Goal: Task Accomplishment & Management: Complete application form

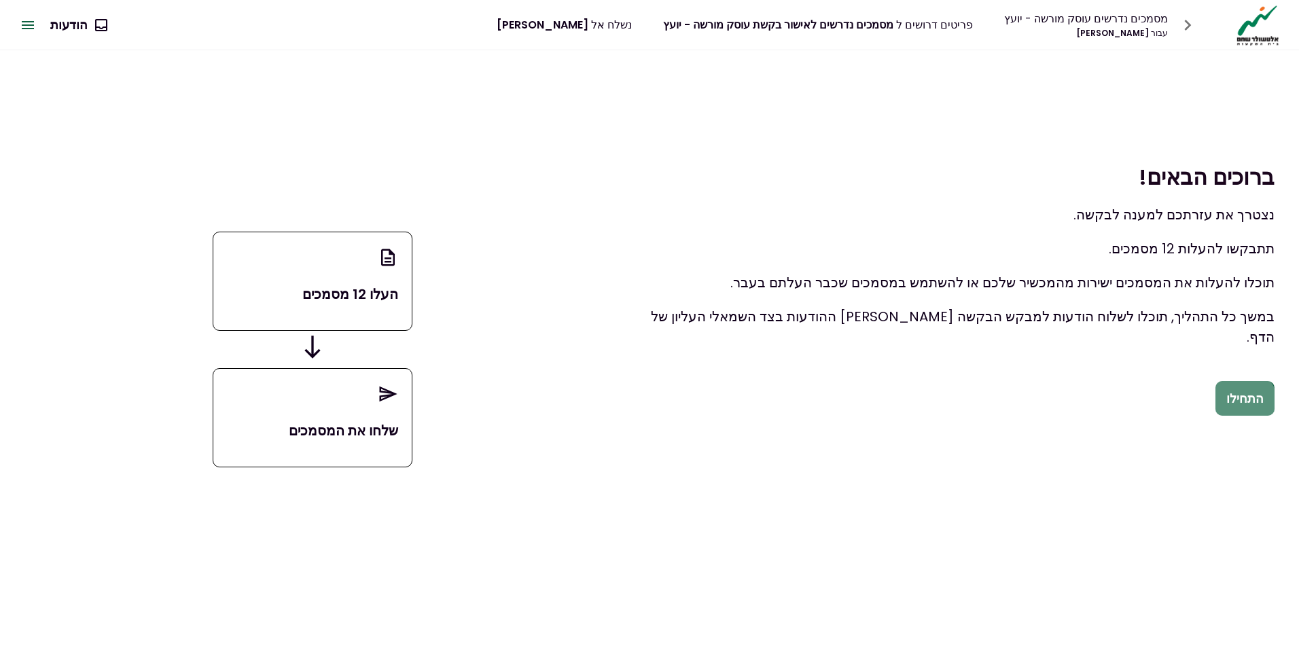
click at [1245, 397] on button "התחילו" at bounding box center [1244, 398] width 59 height 35
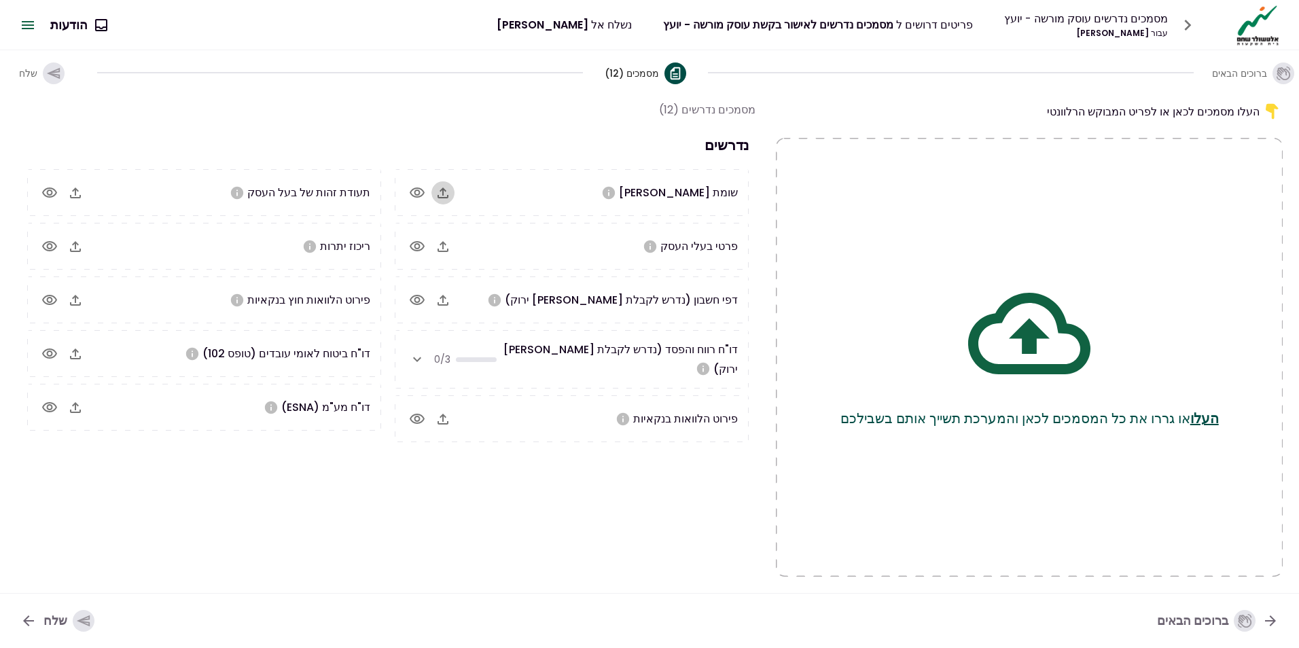
click at [437, 189] on icon "button" at bounding box center [443, 193] width 16 height 16
click at [437, 251] on icon "button" at bounding box center [443, 246] width 16 height 16
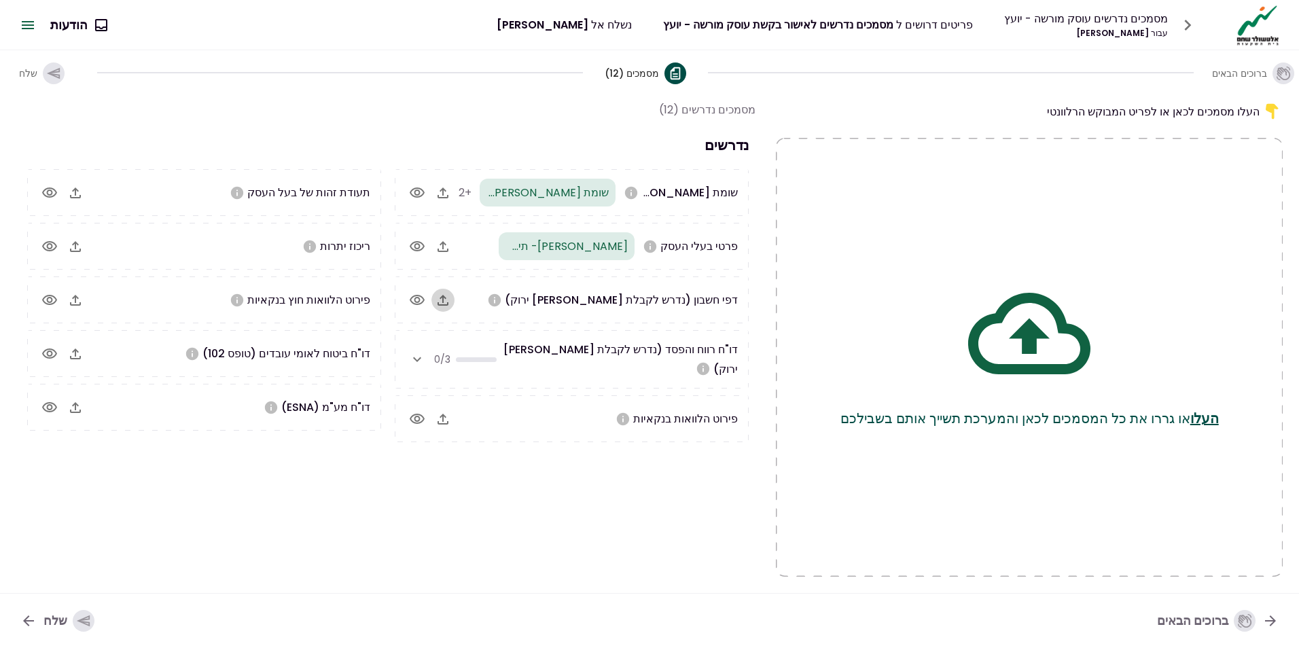
click at [441, 300] on icon "button" at bounding box center [443, 300] width 16 height 16
click at [448, 302] on icon "button" at bounding box center [443, 300] width 16 height 16
click at [75, 242] on icon "button" at bounding box center [75, 246] width 11 height 11
click at [444, 411] on icon "button" at bounding box center [438, 419] width 16 height 16
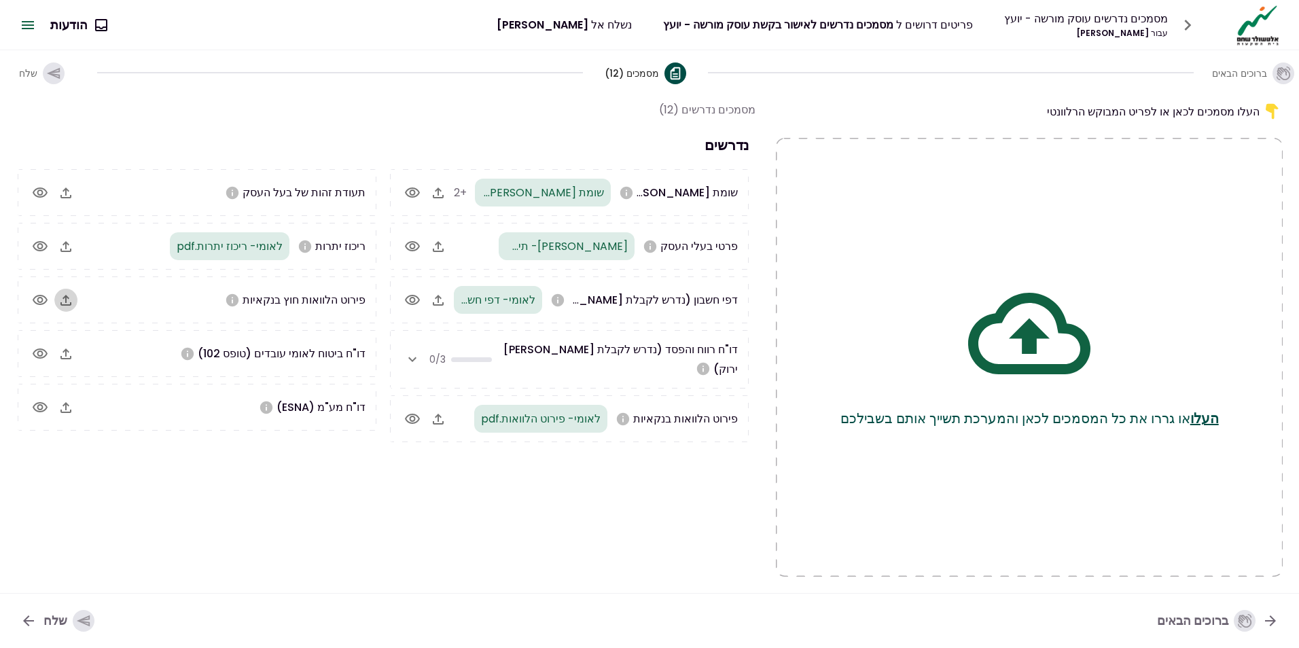
click at [71, 297] on icon "button" at bounding box center [66, 300] width 16 height 16
click at [58, 400] on icon "button" at bounding box center [55, 407] width 16 height 16
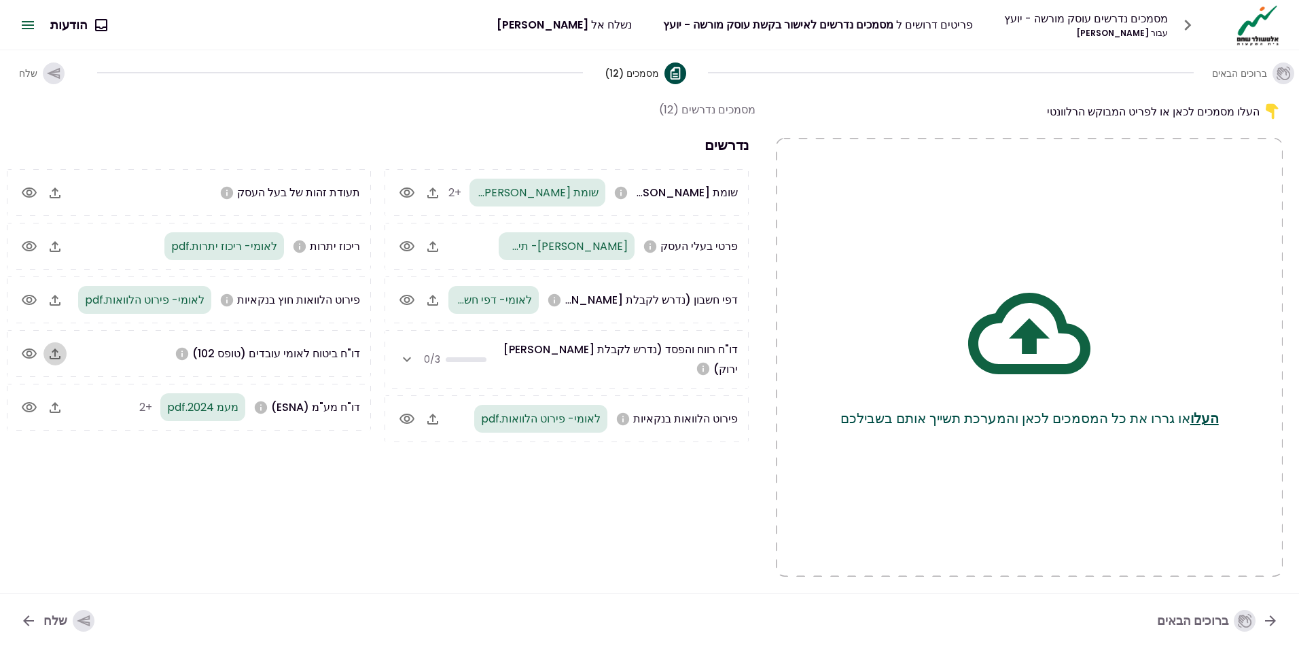
click at [57, 353] on icon "button" at bounding box center [55, 354] width 16 height 16
click at [58, 191] on icon "button" at bounding box center [55, 193] width 16 height 16
click at [405, 357] on icon "button" at bounding box center [407, 359] width 8 height 5
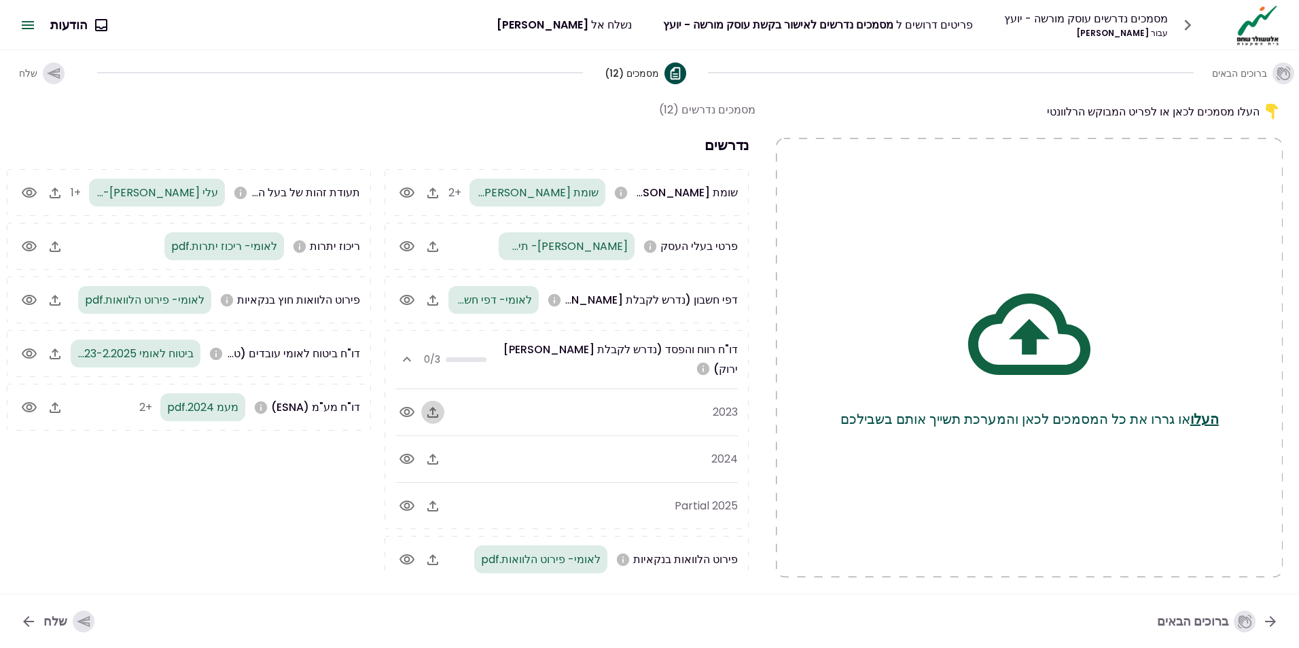
click at [437, 404] on icon "button" at bounding box center [432, 412] width 16 height 16
click at [422, 448] on button "button" at bounding box center [432, 459] width 23 height 23
click at [430, 498] on icon "button" at bounding box center [432, 506] width 16 height 16
click at [434, 501] on icon "button" at bounding box center [432, 506] width 11 height 11
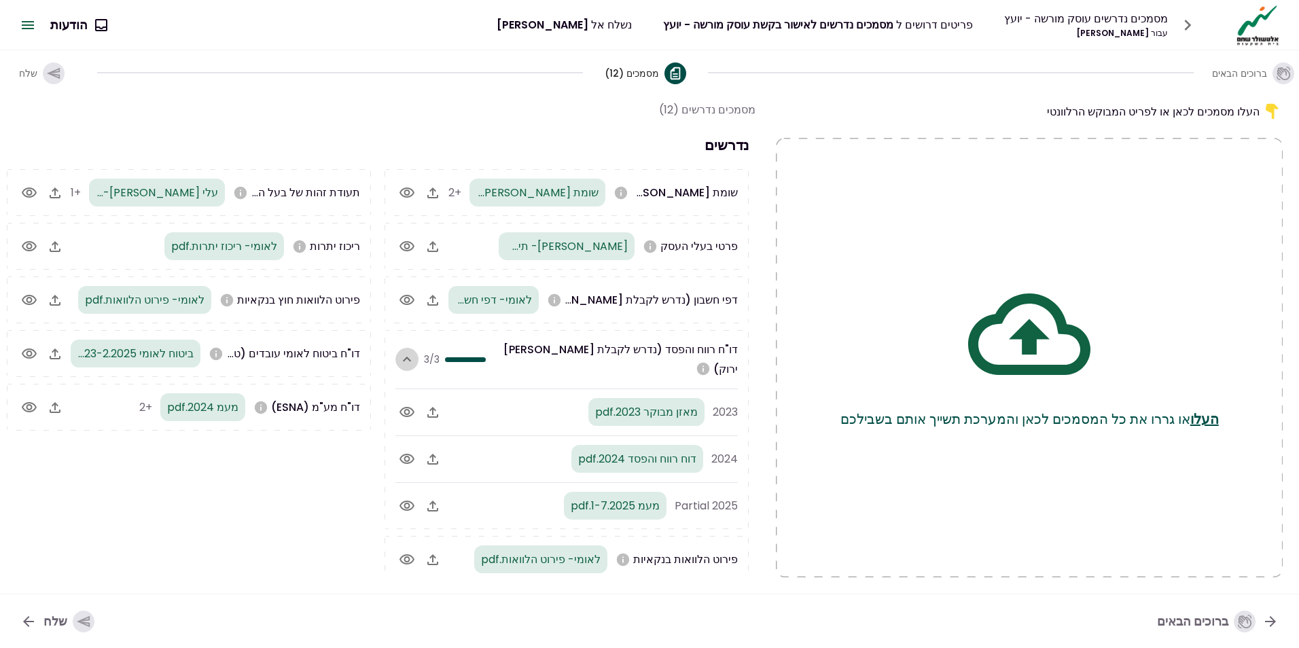
click at [408, 351] on icon "button" at bounding box center [407, 359] width 16 height 16
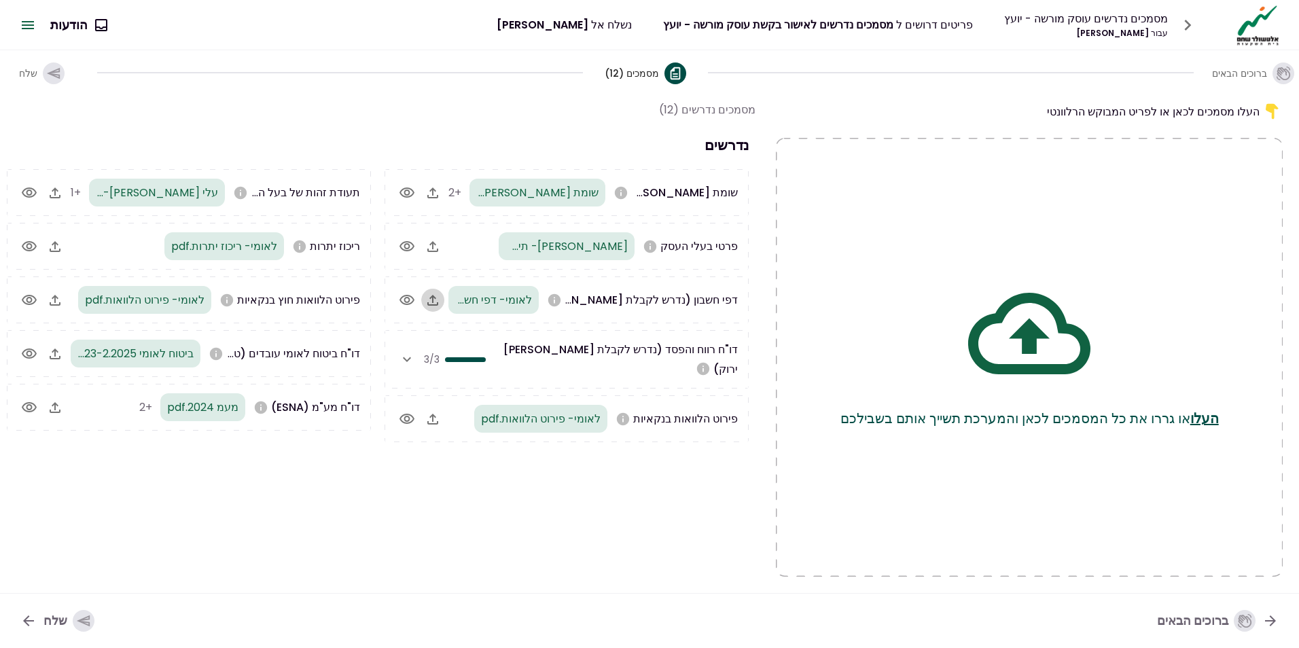
click at [429, 295] on icon "button" at bounding box center [432, 300] width 16 height 16
click at [434, 411] on icon "button" at bounding box center [432, 419] width 16 height 16
click at [64, 242] on button "button" at bounding box center [54, 246] width 23 height 23
click at [425, 301] on icon "button" at bounding box center [432, 300] width 16 height 16
click at [65, 629] on div "שלח" at bounding box center [68, 621] width 51 height 22
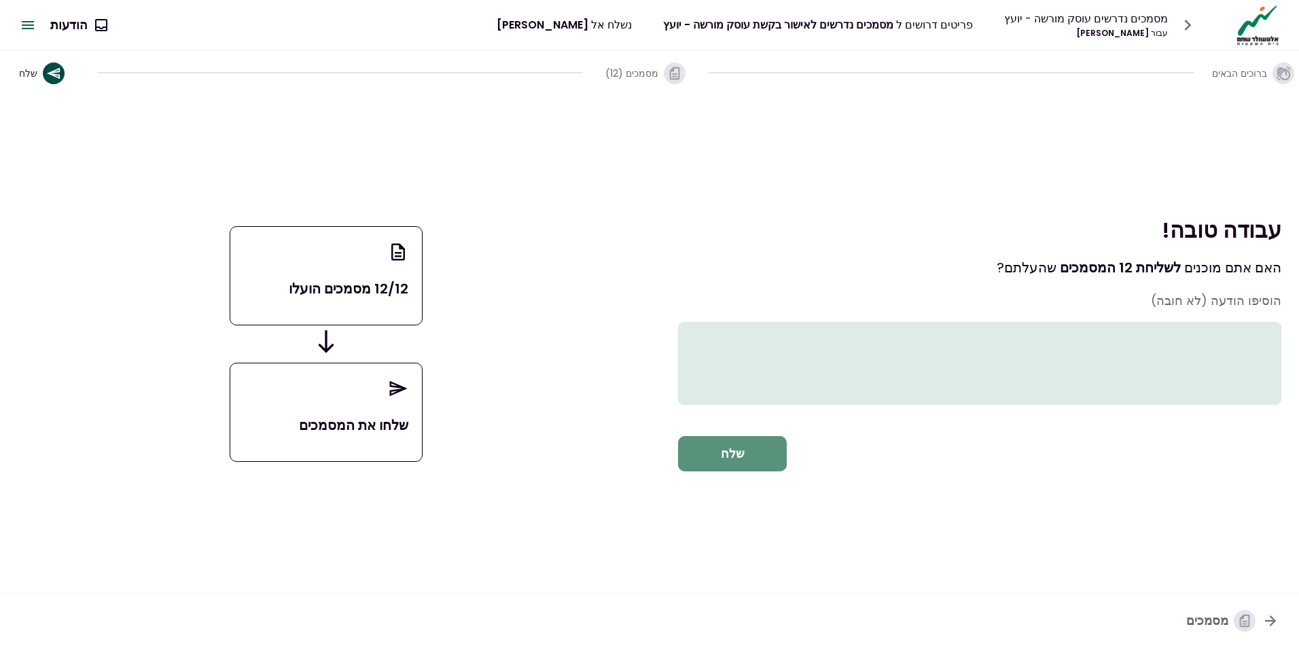
click at [708, 471] on button "שלח" at bounding box center [732, 453] width 109 height 35
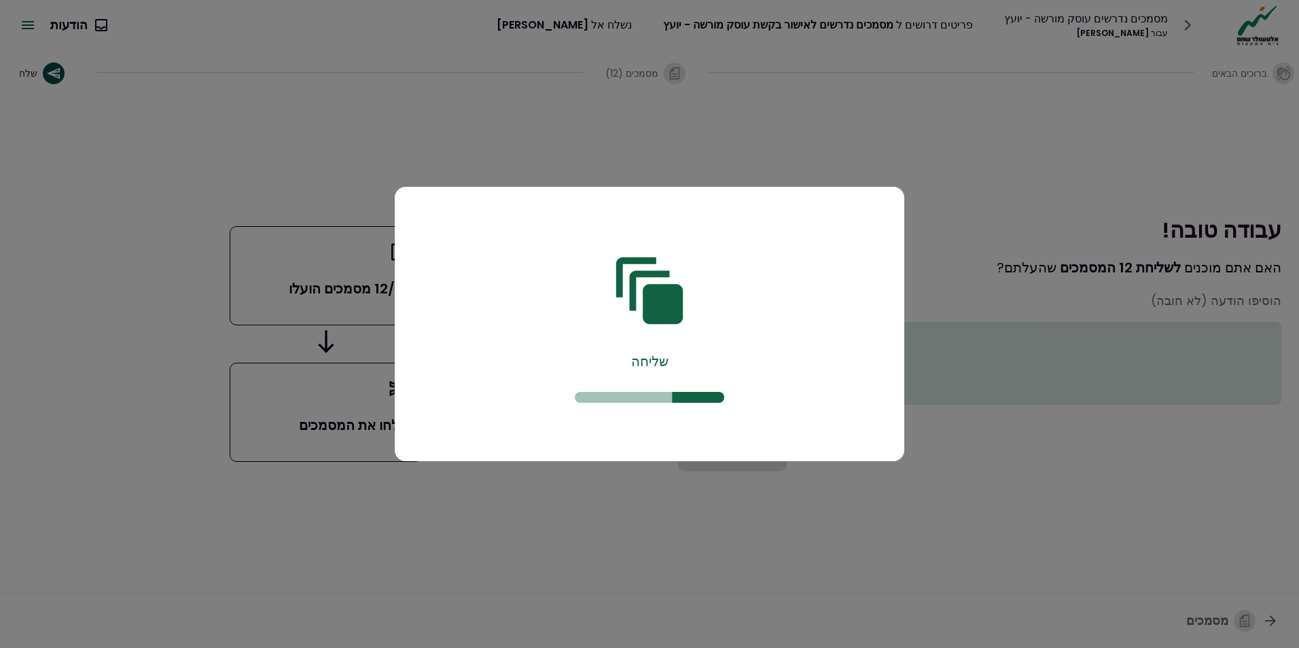
click at [662, 368] on div "שליחה" at bounding box center [649, 361] width 168 height 20
drag, startPoint x: 662, startPoint y: 368, endPoint x: 661, endPoint y: 359, distance: 8.9
click at [661, 359] on div "שליחה" at bounding box center [649, 361] width 168 height 20
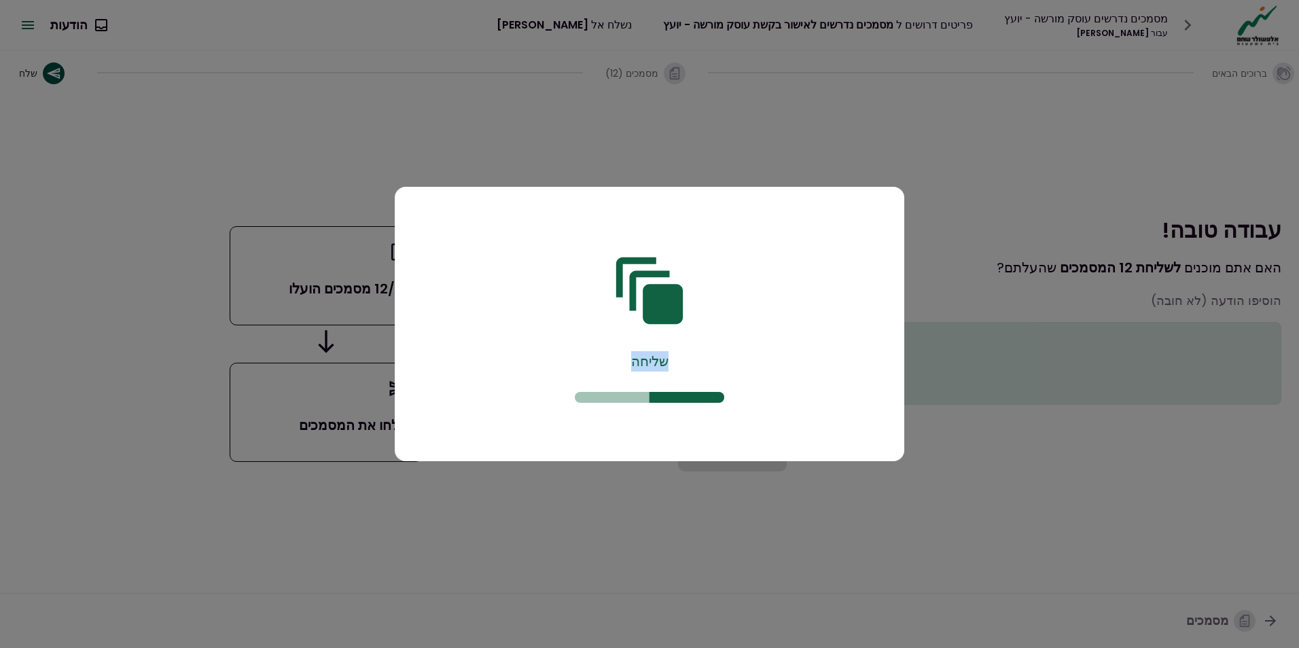
click at [661, 359] on div "שליחה" at bounding box center [649, 361] width 168 height 20
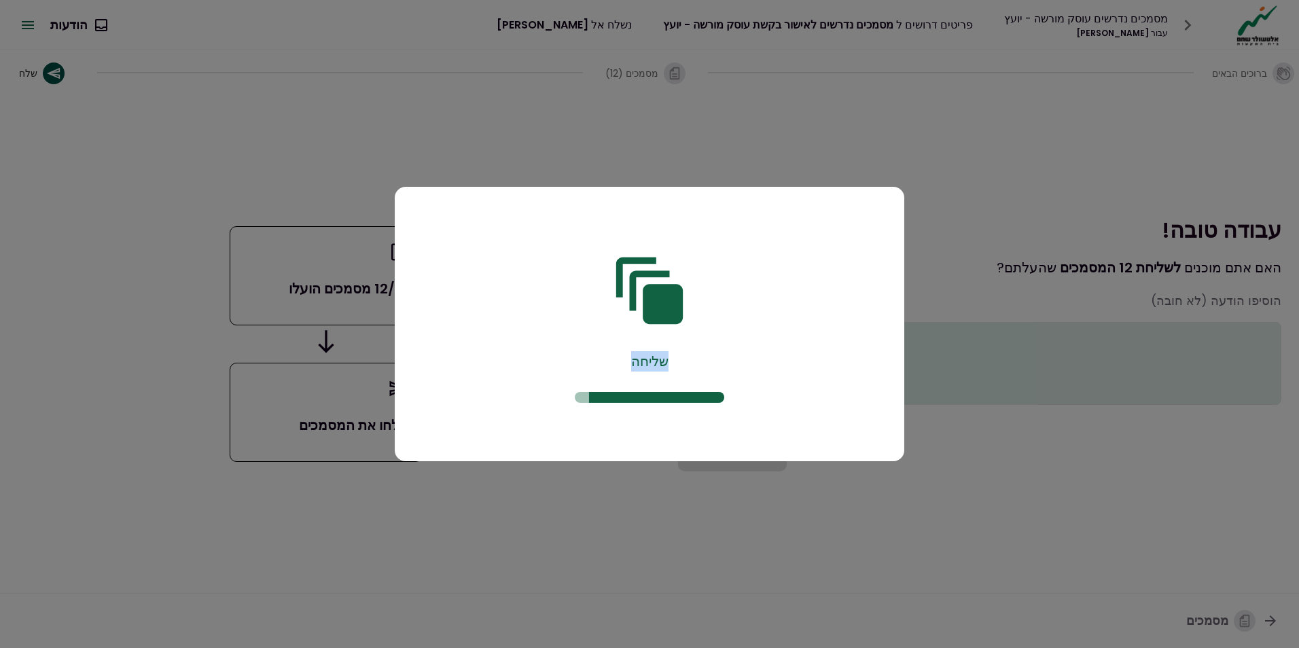
click at [661, 359] on div "שליחה" at bounding box center [649, 361] width 168 height 20
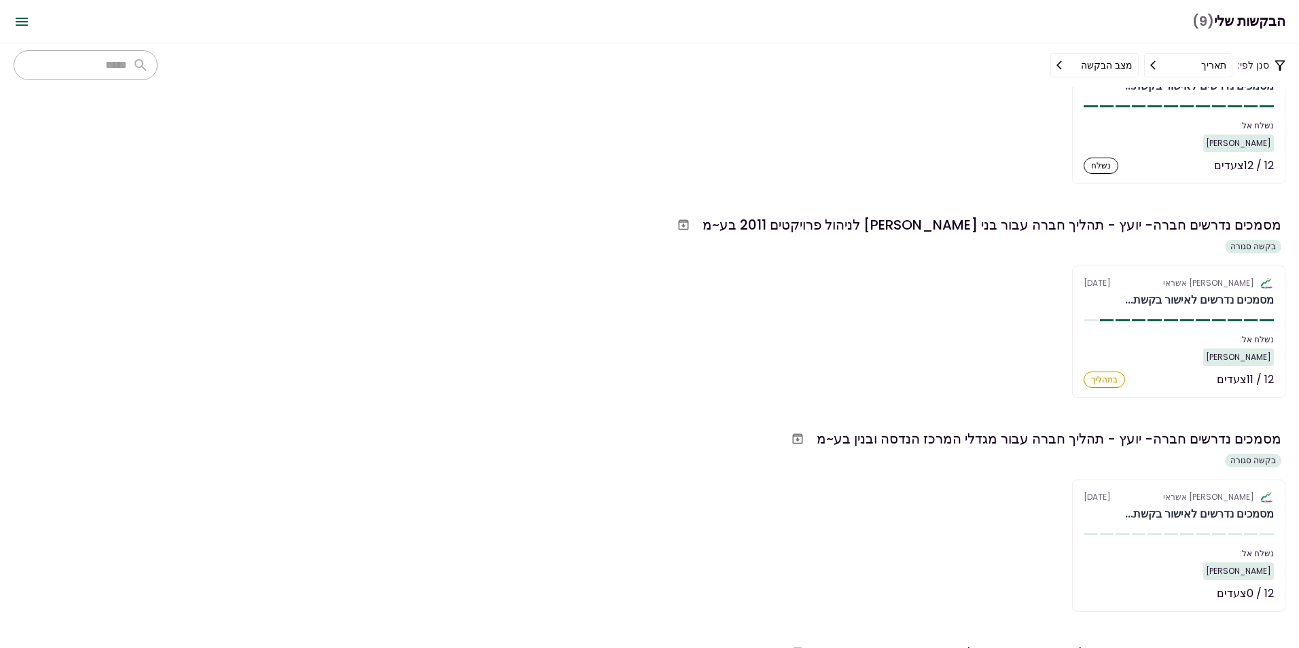
scroll to position [1324, 0]
